Goal: Check status

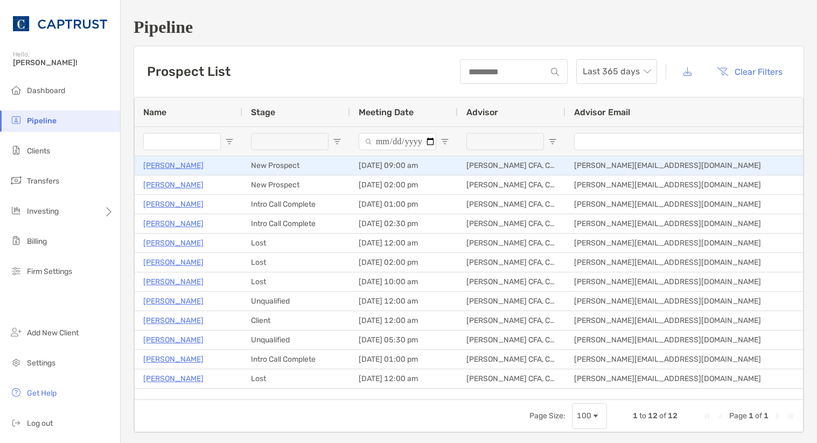
click at [187, 165] on p "[PERSON_NAME]" at bounding box center [173, 165] width 60 height 13
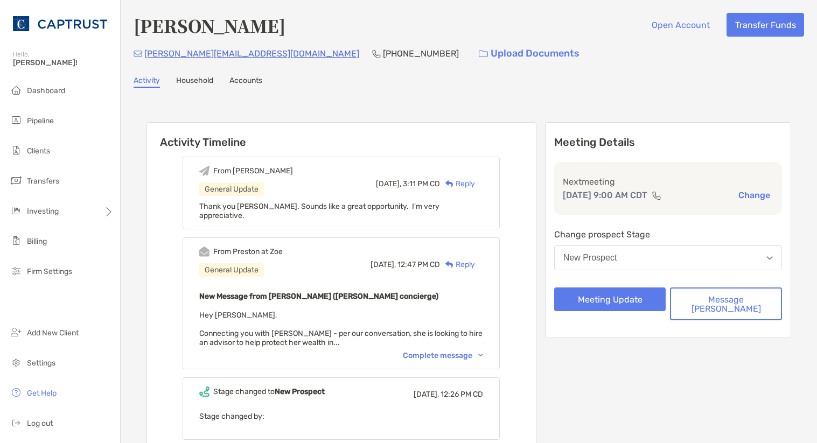
click at [451, 351] on div "Complete message" at bounding box center [443, 355] width 80 height 9
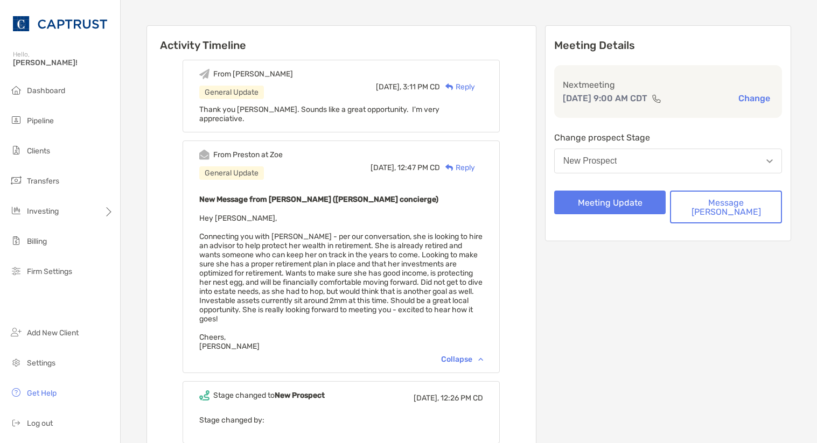
scroll to position [108, 0]
